Goal: Find specific page/section: Find specific page/section

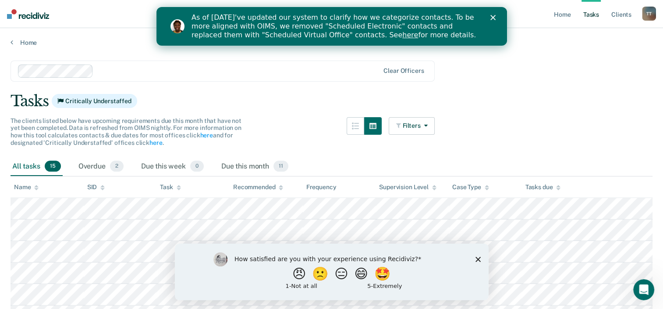
click at [495, 17] on div "Close" at bounding box center [494, 17] width 9 height 5
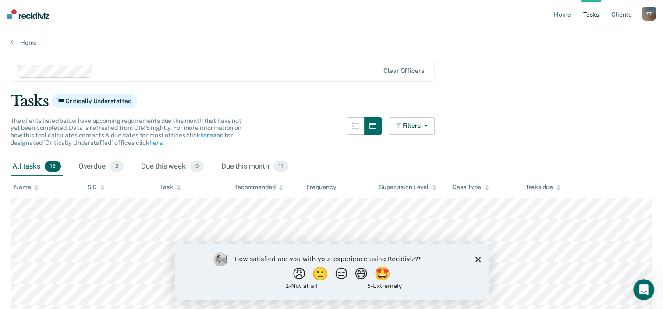
click at [478, 256] on icon "Close survey" at bounding box center [477, 258] width 5 height 5
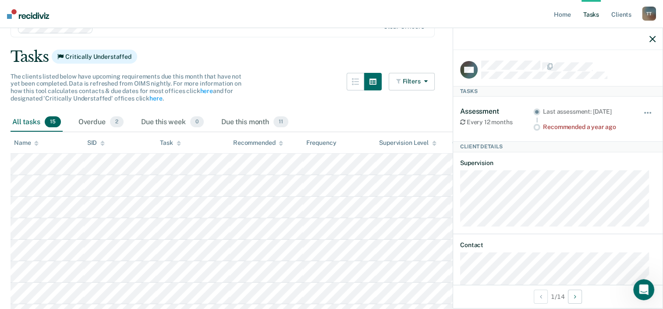
scroll to position [44, 0]
click at [96, 121] on div "Overdue 2" at bounding box center [101, 122] width 49 height 19
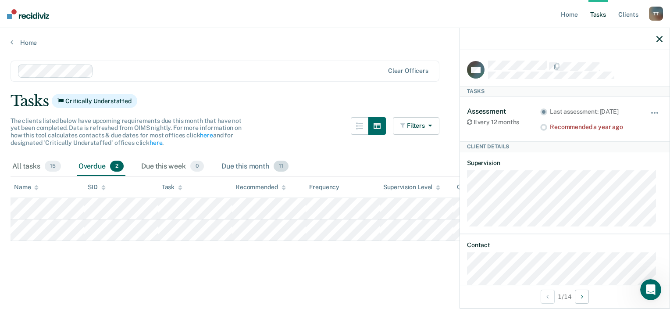
click at [245, 169] on div "Due this month 11" at bounding box center [255, 166] width 71 height 19
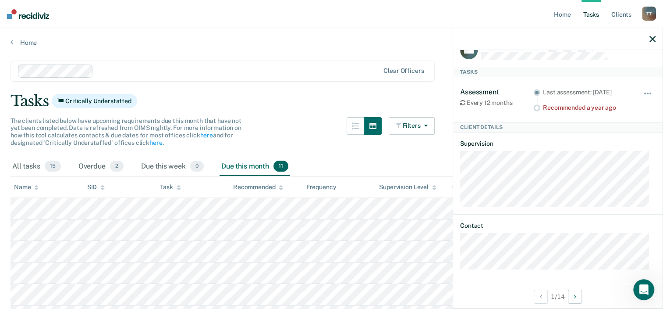
click at [24, 46] on main "Clear officers Tasks Critically Understaffed The clients listed below have upco…" at bounding box center [331, 256] width 663 height 420
click at [26, 38] on div "Home" at bounding box center [331, 37] width 663 height 18
click at [28, 44] on link "Home" at bounding box center [332, 43] width 642 height 8
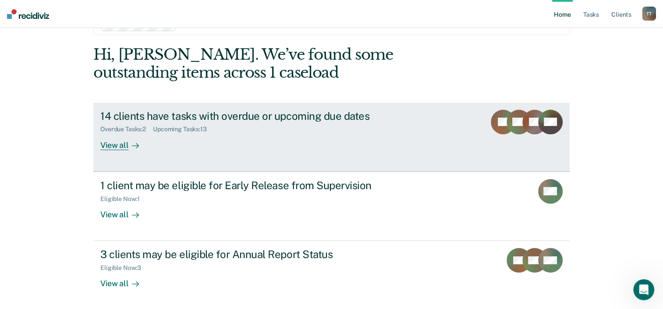
scroll to position [44, 0]
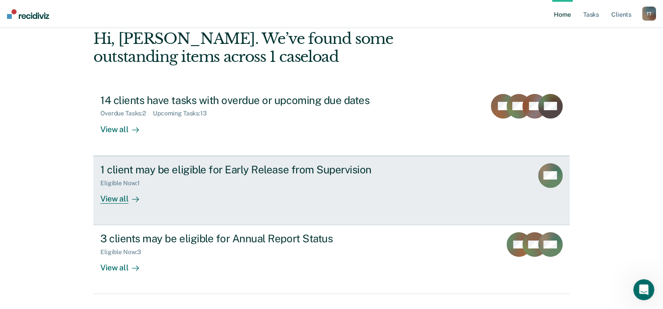
click at [118, 199] on div "View all" at bounding box center [124, 194] width 49 height 17
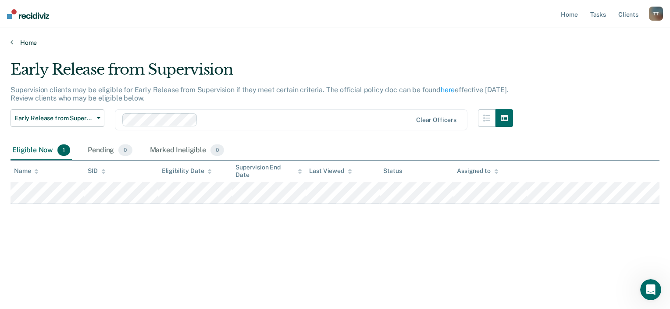
click at [28, 42] on link "Home" at bounding box center [335, 43] width 649 height 8
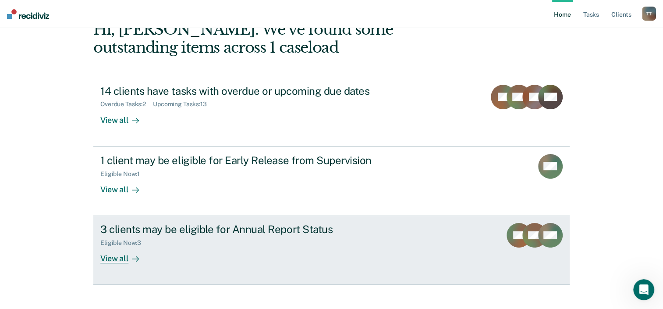
scroll to position [64, 0]
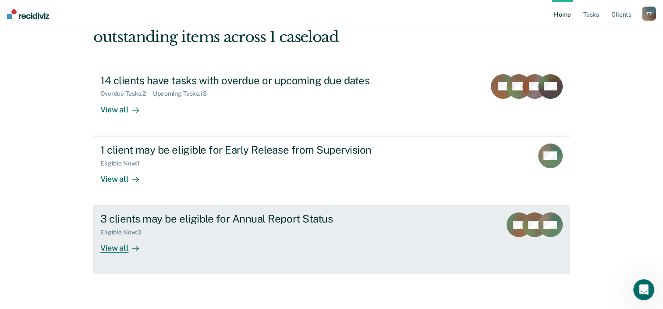
click at [291, 217] on div "3 clients may be eligible for Annual Report Status" at bounding box center [254, 218] width 308 height 13
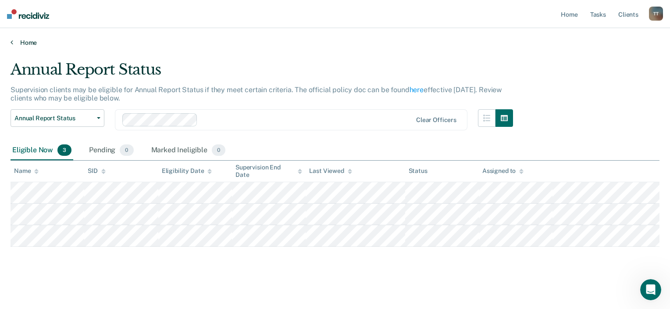
click at [35, 45] on link "Home" at bounding box center [335, 43] width 649 height 8
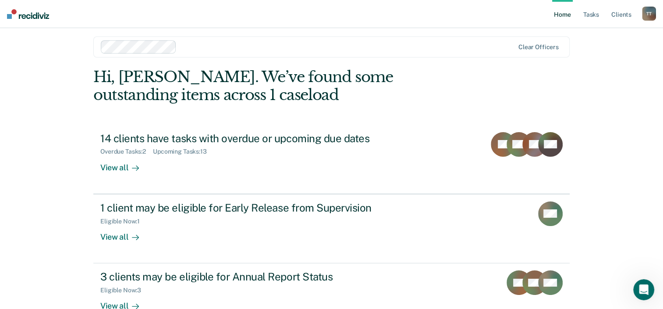
scroll to position [64, 0]
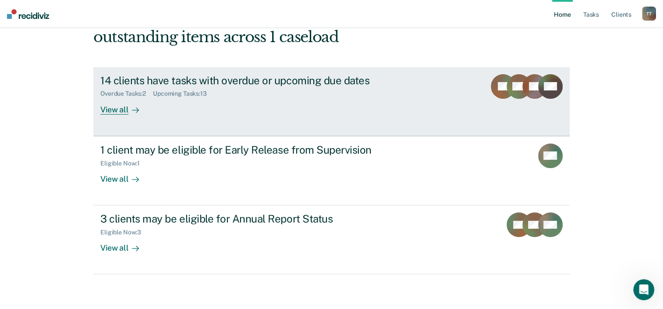
click at [110, 110] on div "View all" at bounding box center [124, 105] width 49 height 17
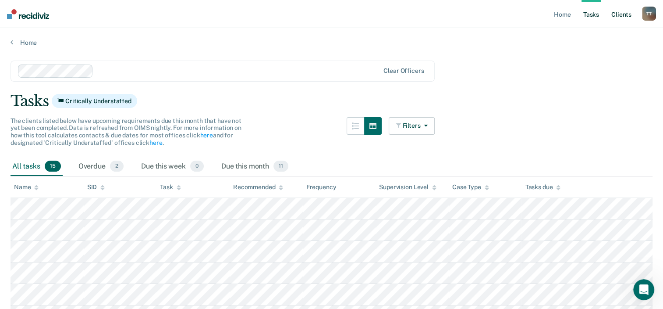
click at [625, 14] on link "Client s" at bounding box center [622, 14] width 24 height 28
